Goal: Information Seeking & Learning: Learn about a topic

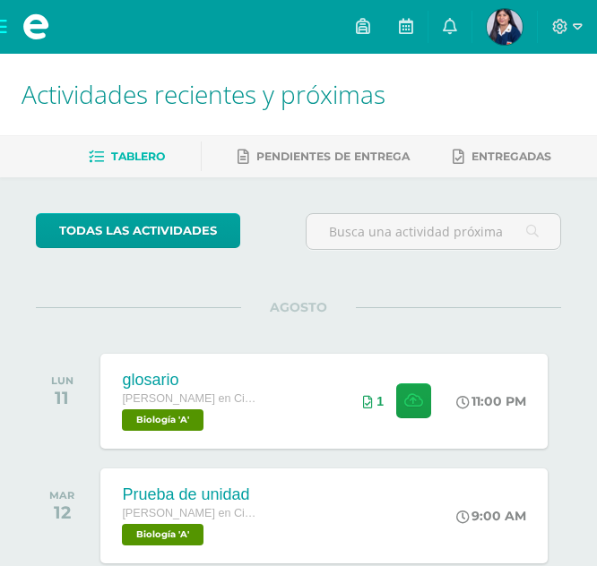
click at [3, 26] on span at bounding box center [36, 27] width 72 height 54
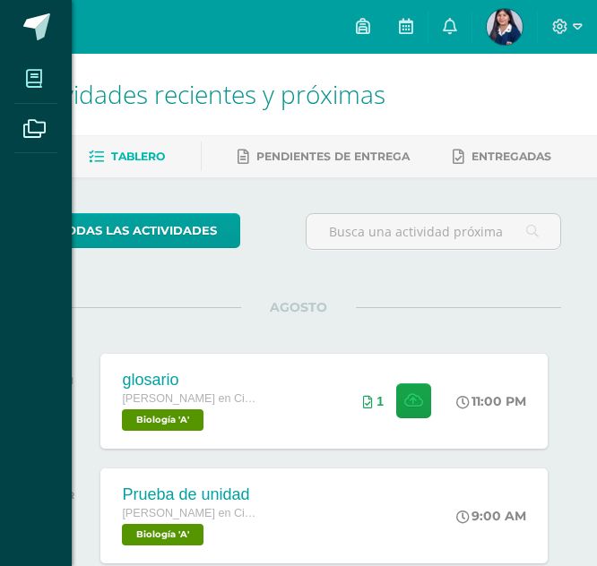
click at [27, 81] on icon at bounding box center [34, 79] width 16 height 18
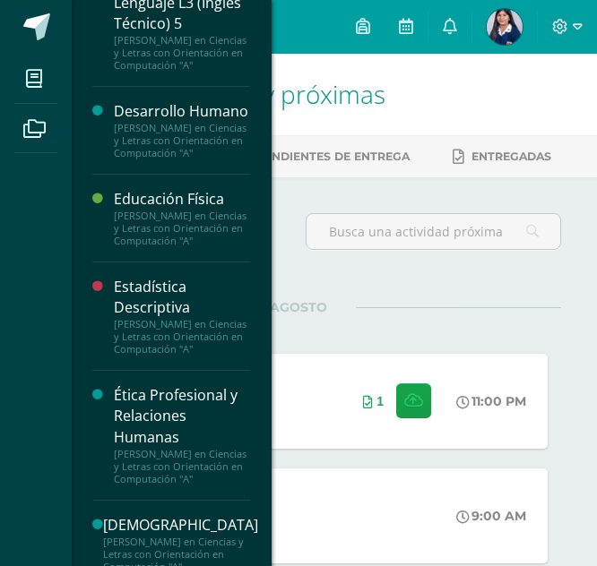
scroll to position [371, 0]
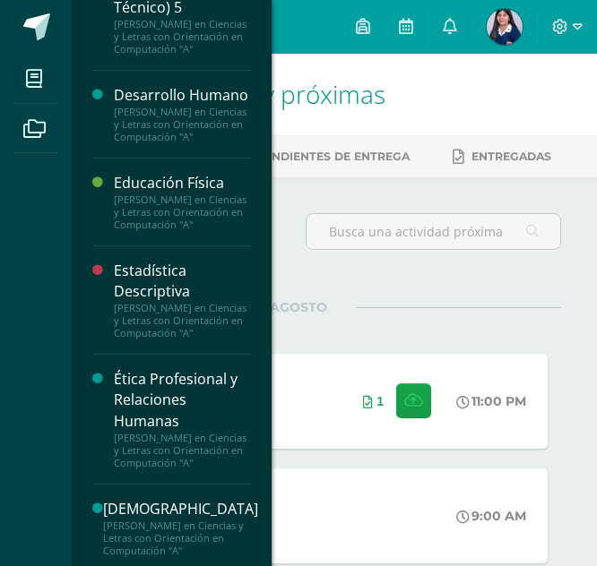
click at [202, 231] on div "[PERSON_NAME] en Ciencias y Letras con Orientación en Computación "A"" at bounding box center [182, 213] width 136 height 38
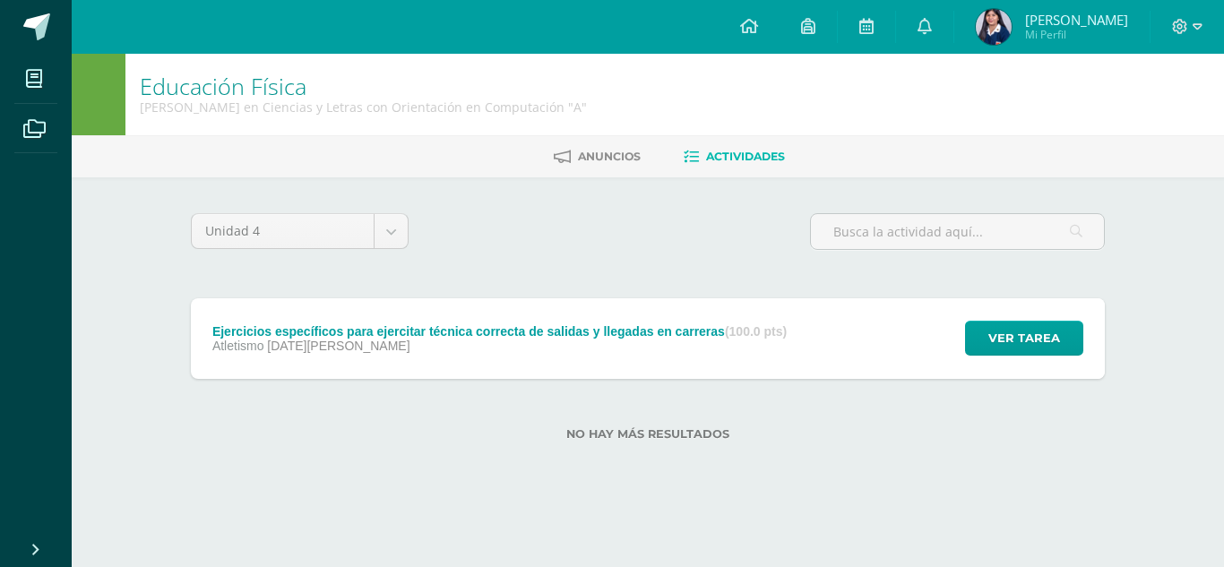
click at [488, 359] on div "Ejercicios específicos para ejercitar técnica correcta de salidas y llegadas en…" at bounding box center [500, 338] width 618 height 81
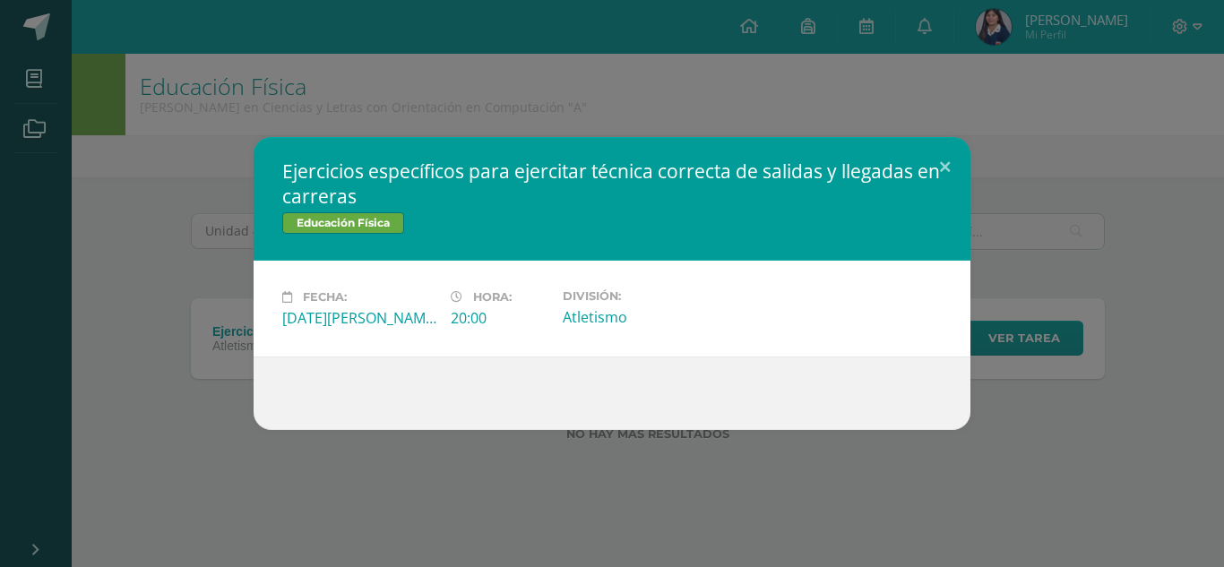
click at [230, 226] on div "Ejercicios específicos para ejercitar técnica correcta de salidas y llegadas en…" at bounding box center [612, 283] width 1210 height 293
